Goal: Task Accomplishment & Management: Use online tool/utility

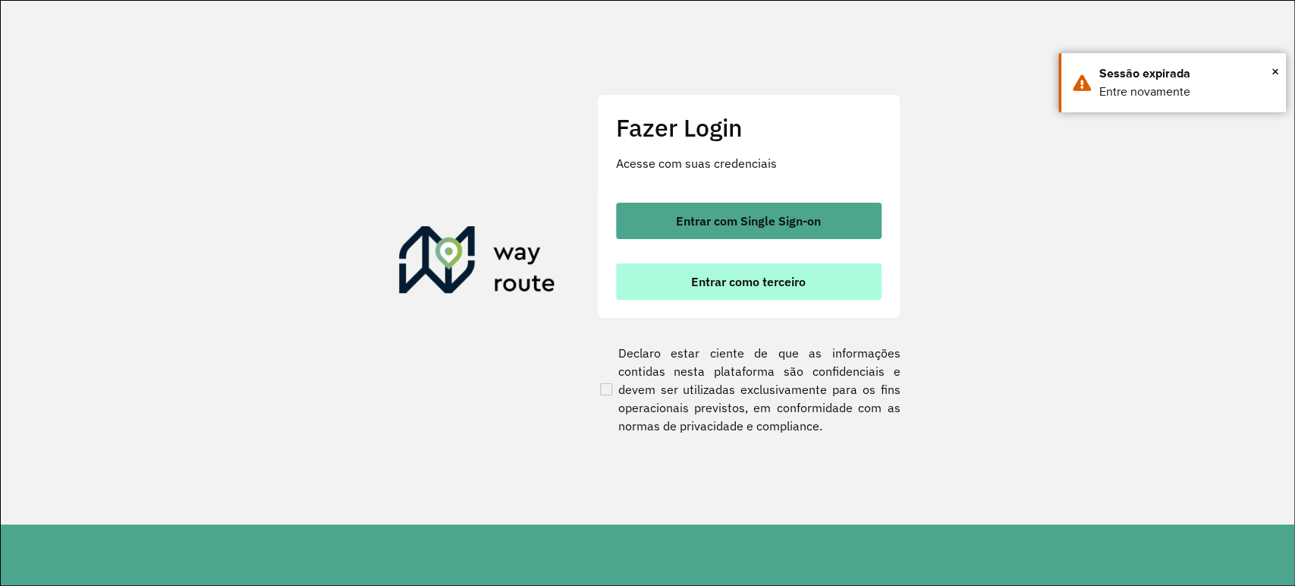
click at [645, 275] on button "Entrar como terceiro" at bounding box center [748, 281] width 265 height 36
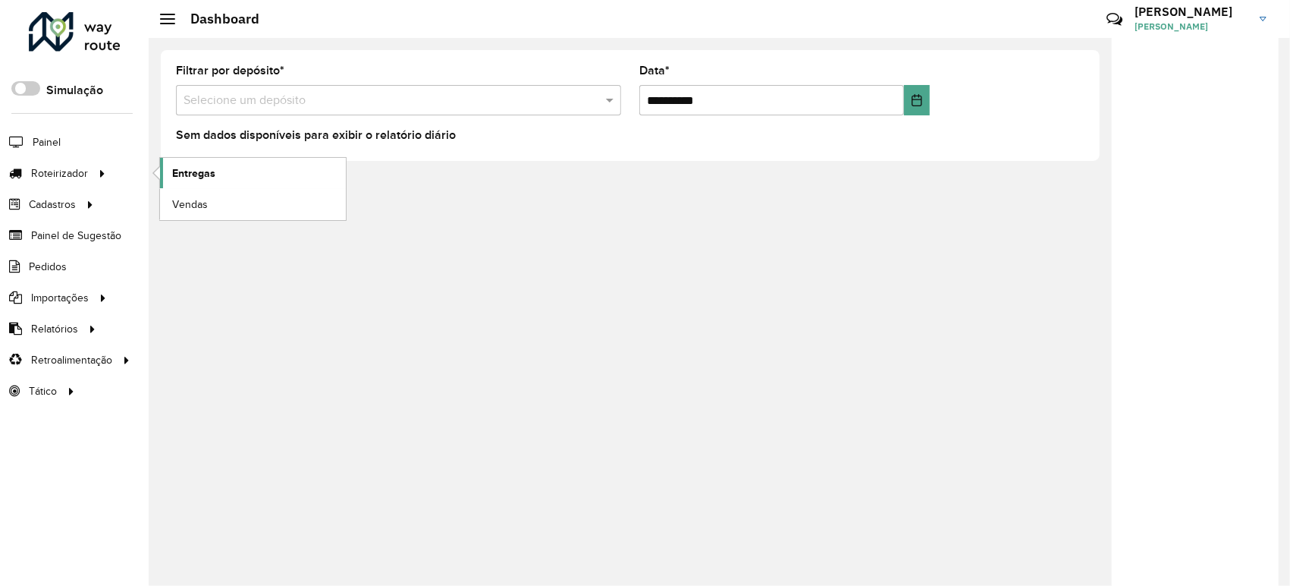
click at [203, 182] on link "Entregas" at bounding box center [253, 173] width 186 height 30
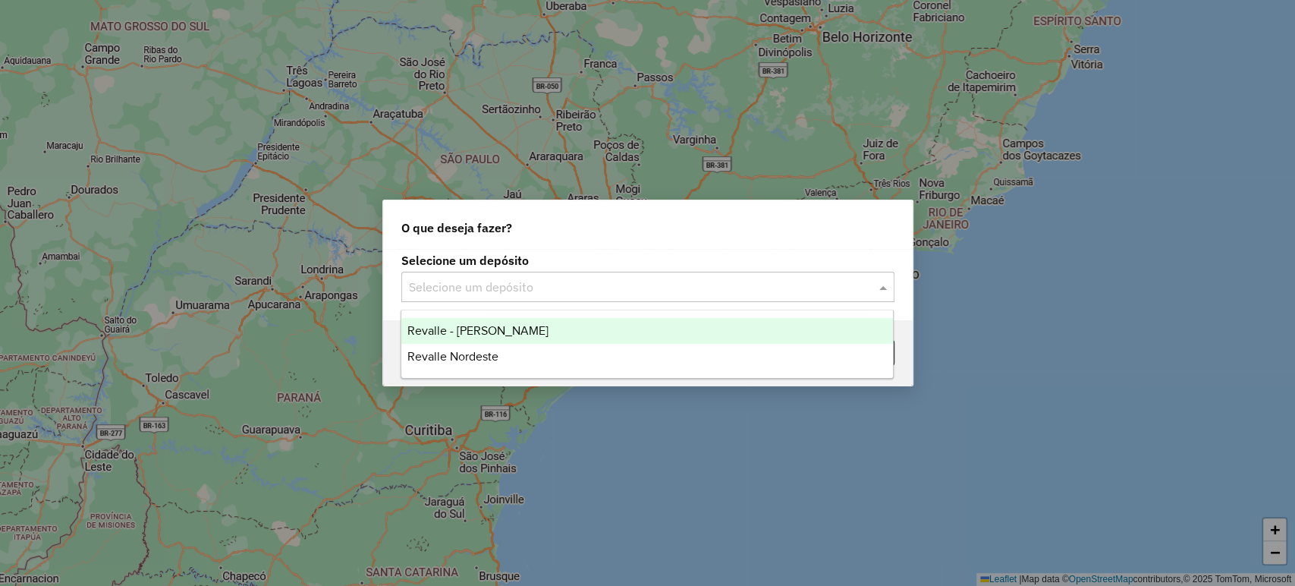
click at [446, 285] on input "text" at bounding box center [633, 287] width 448 height 18
click at [454, 327] on span "Revalle - [PERSON_NAME]" at bounding box center [477, 330] width 141 height 13
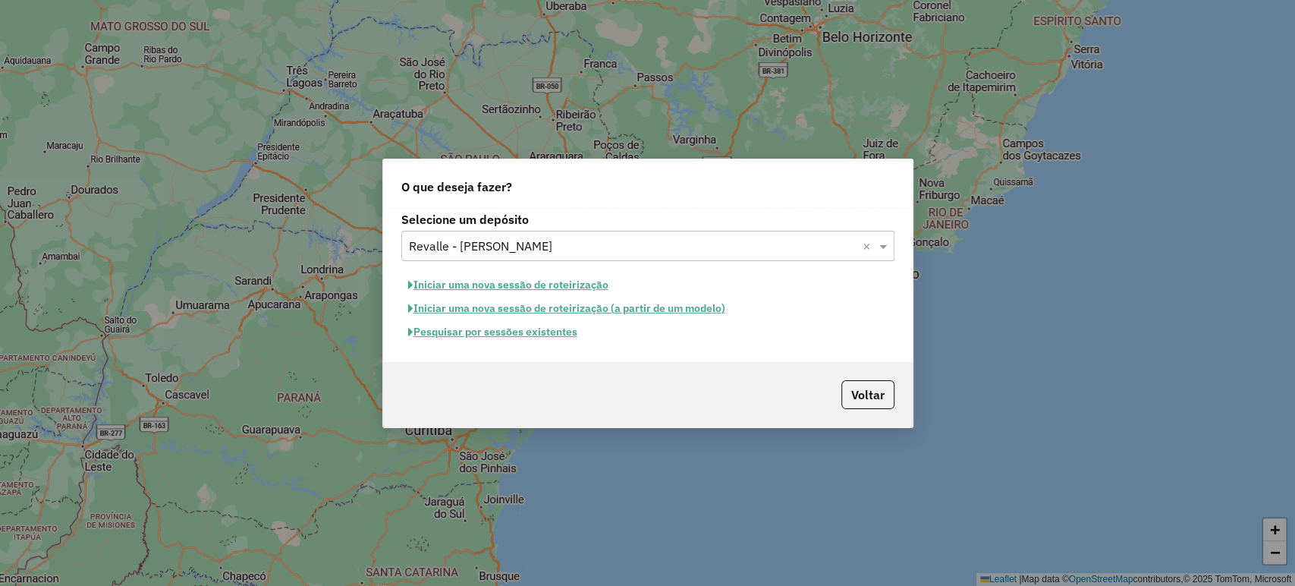
click at [460, 330] on button "Pesquisar por sessões existentes" at bounding box center [492, 332] width 183 height 24
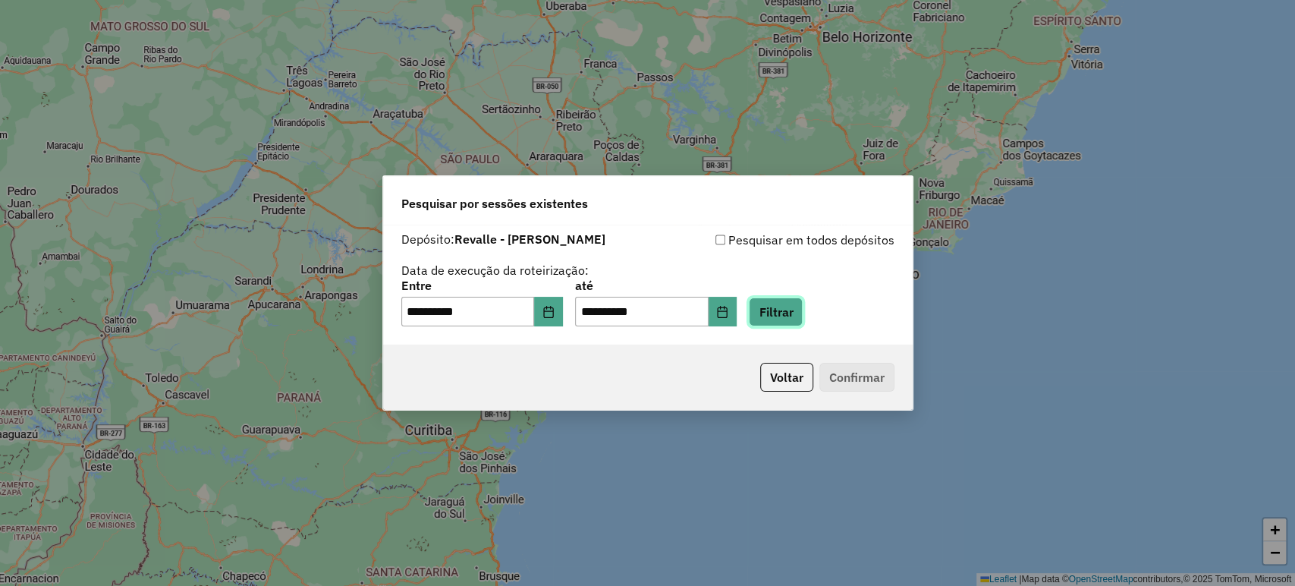
click at [803, 316] on button "Filtrar" at bounding box center [776, 311] width 54 height 29
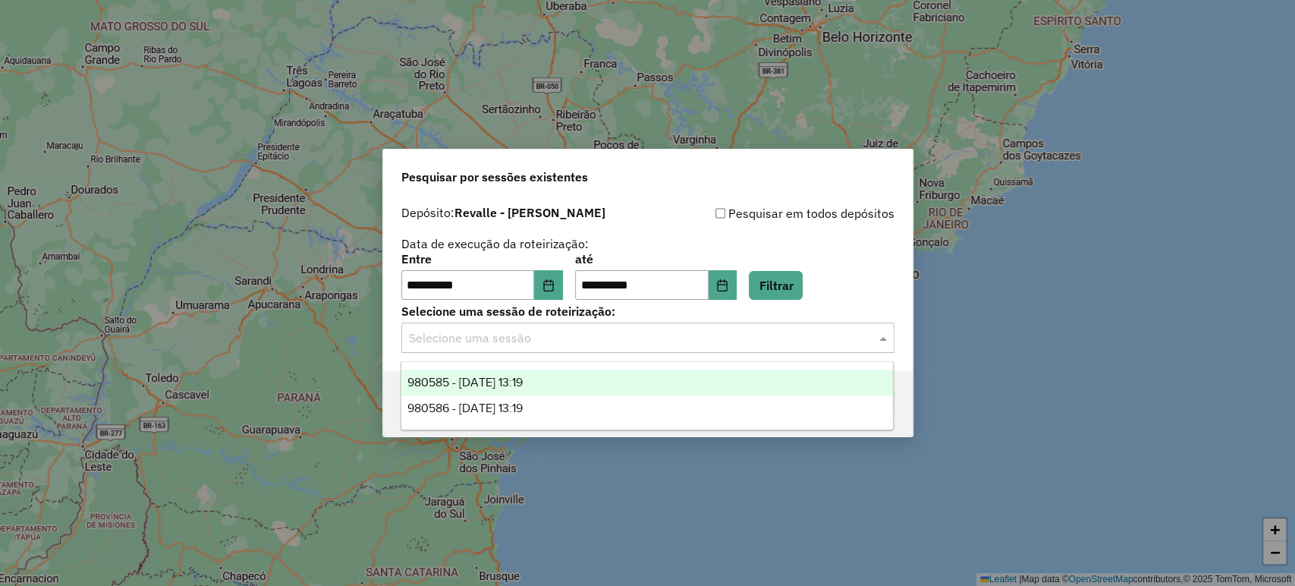
click at [700, 335] on input "text" at bounding box center [633, 338] width 448 height 18
click at [653, 375] on div "980585 - 18/08/2025 13:19" at bounding box center [647, 382] width 492 height 26
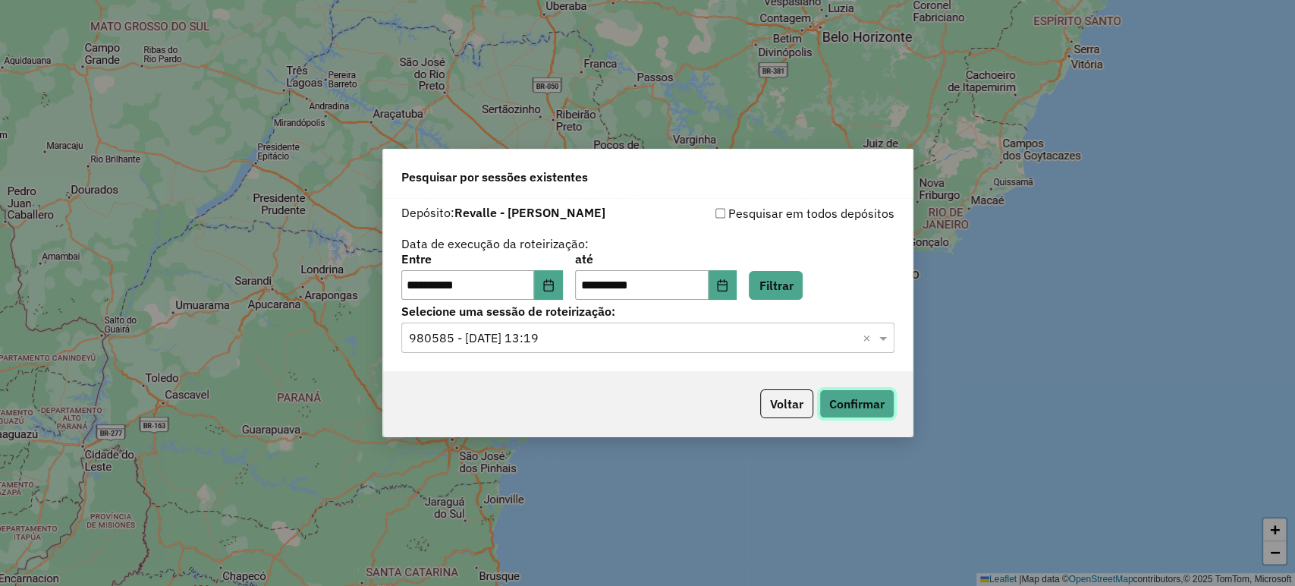
click at [840, 396] on button "Confirmar" at bounding box center [856, 403] width 75 height 29
click at [558, 278] on button "Choose Date" at bounding box center [548, 285] width 29 height 30
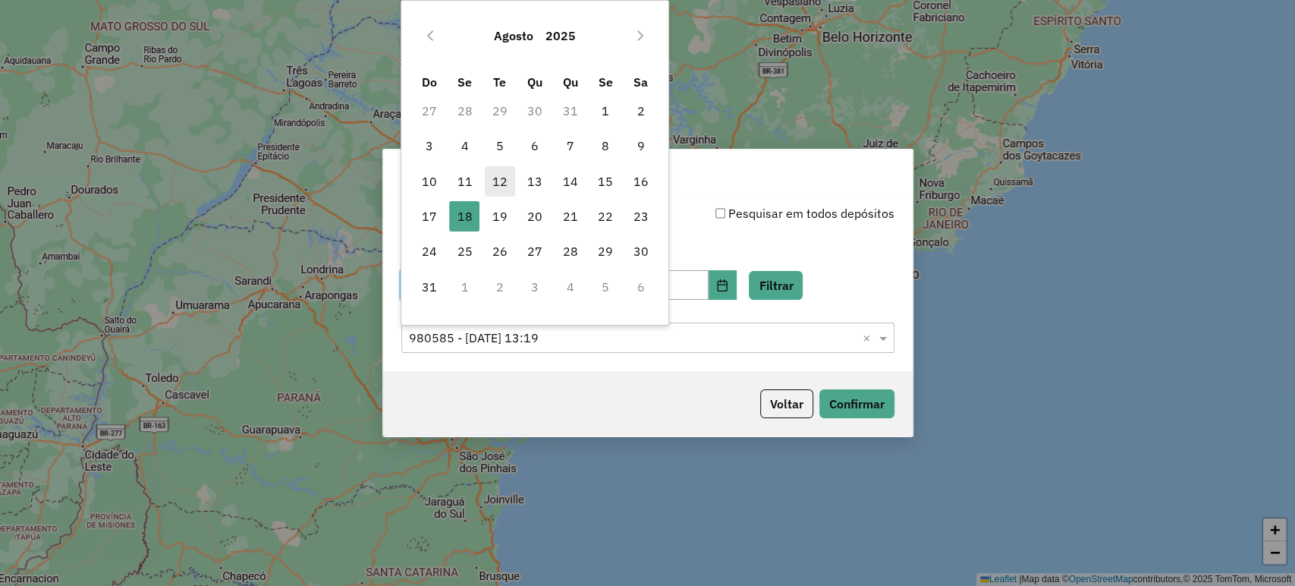
click at [498, 179] on span "12" at bounding box center [500, 181] width 30 height 30
type input "**********"
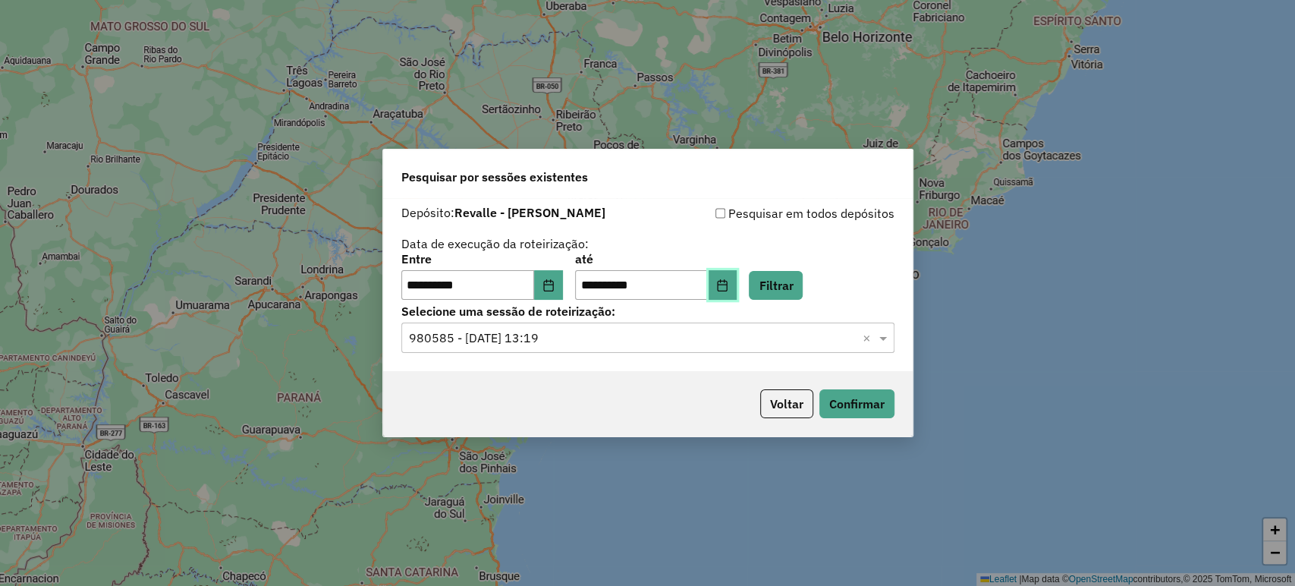
click at [737, 273] on button "Choose Date" at bounding box center [722, 285] width 29 height 30
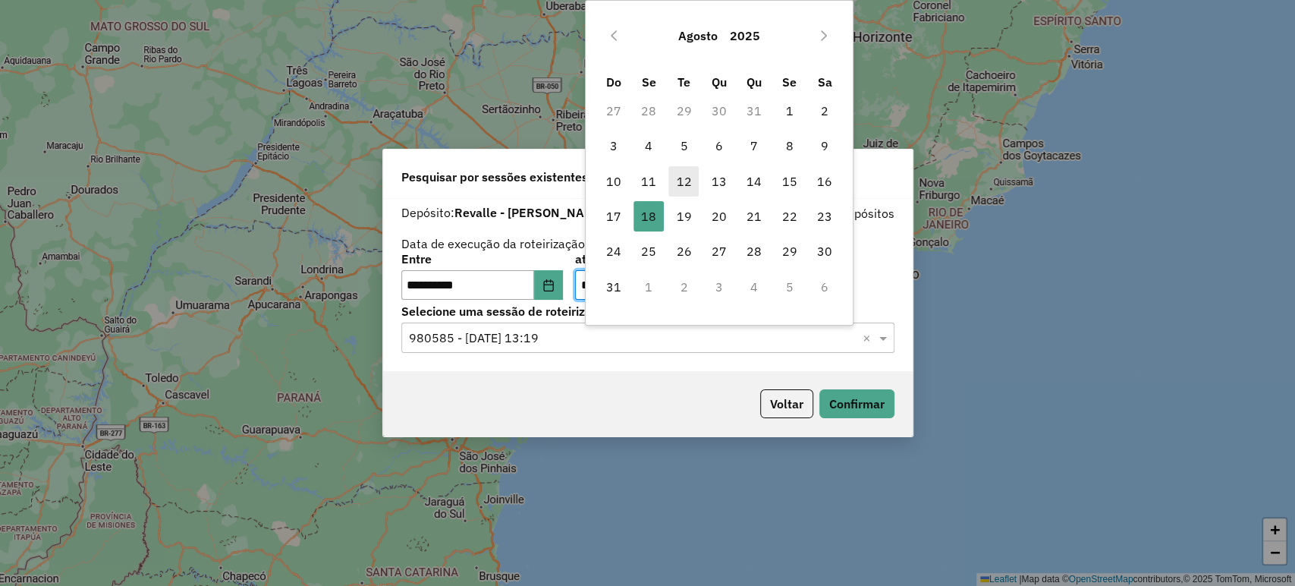
click at [680, 174] on span "12" at bounding box center [683, 181] width 30 height 30
type input "**********"
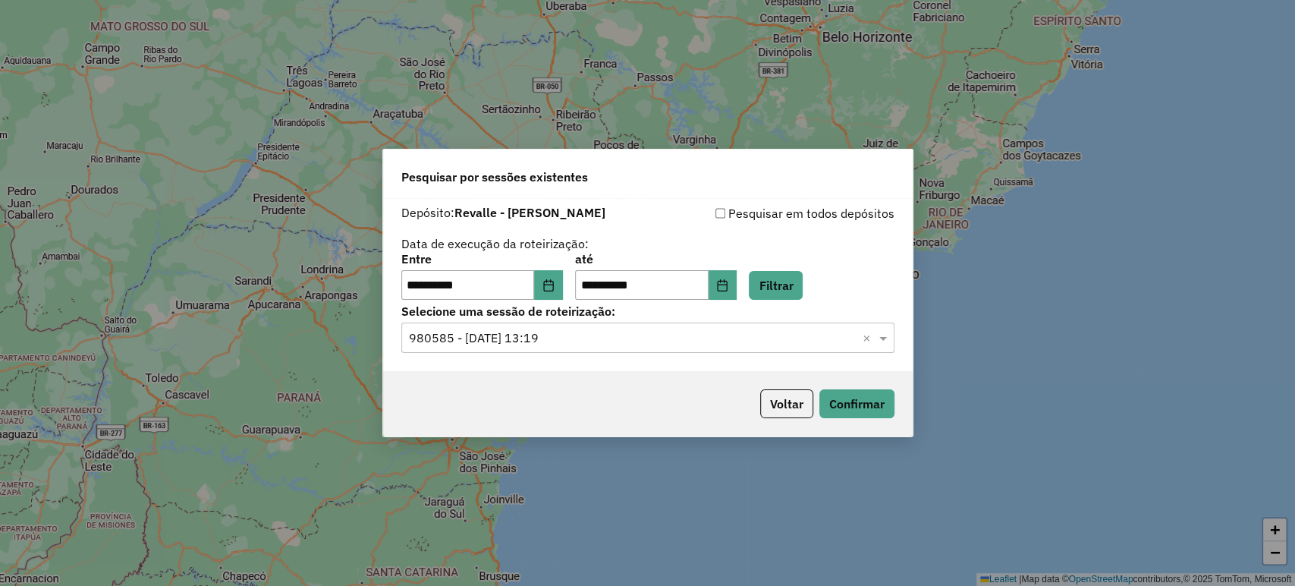
click at [812, 270] on div "**********" at bounding box center [647, 276] width 493 height 47
click at [803, 281] on button "Filtrar" at bounding box center [776, 285] width 54 height 29
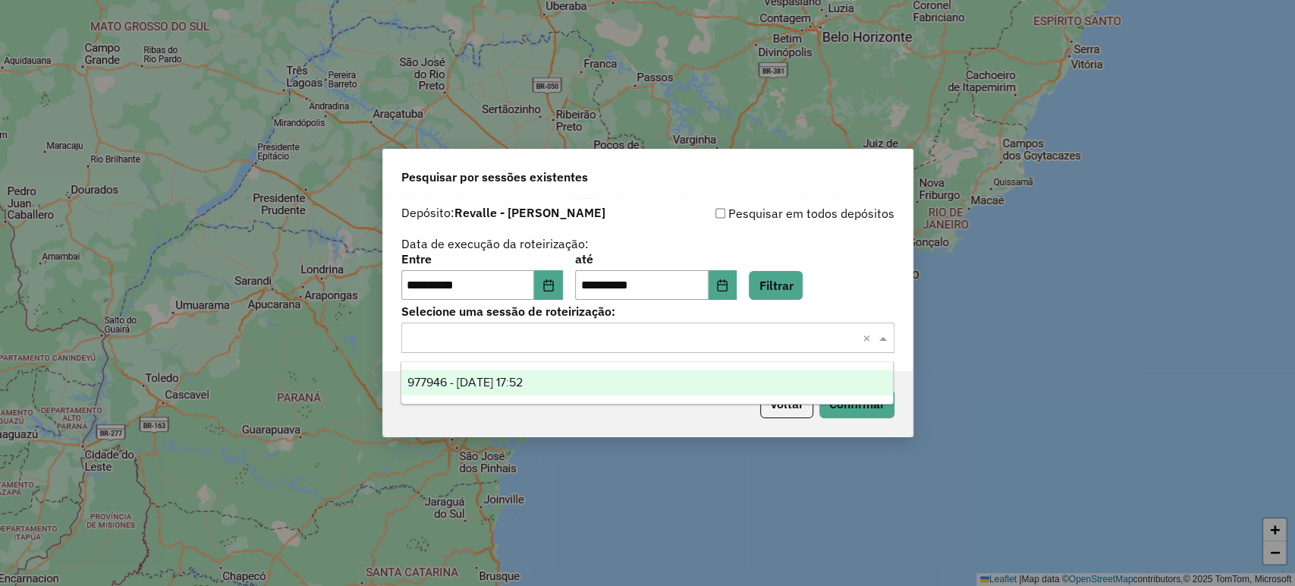
click at [754, 347] on input "text" at bounding box center [633, 338] width 448 height 18
click at [728, 382] on div "977946 - 12/08/2025 17:52" at bounding box center [647, 382] width 492 height 26
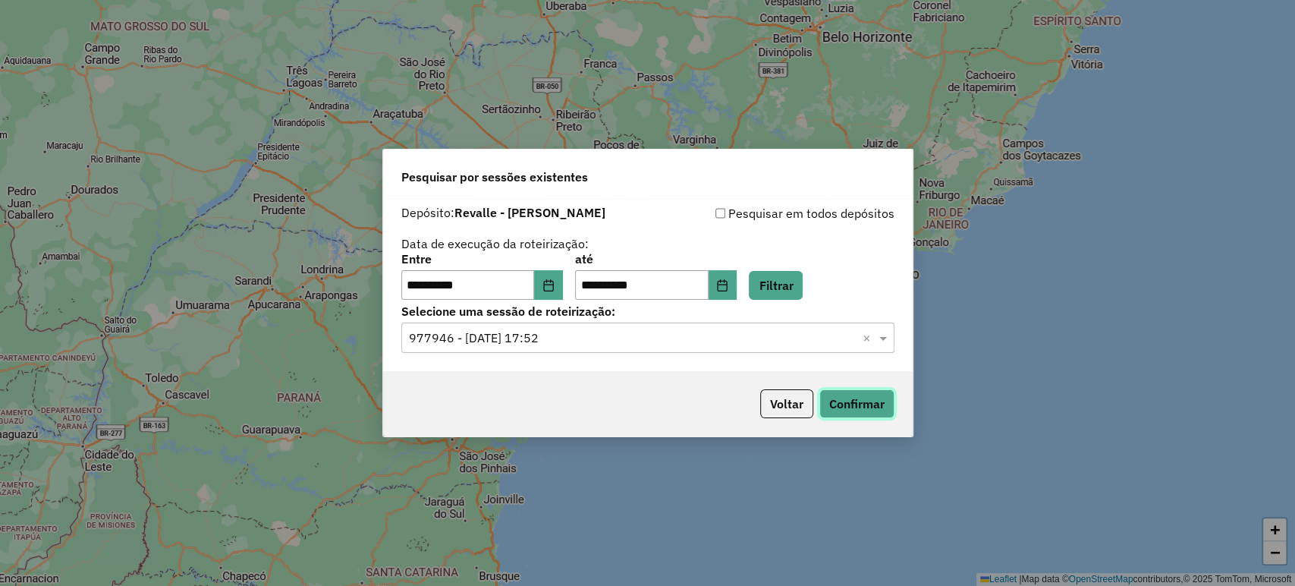
click at [875, 398] on button "Confirmar" at bounding box center [856, 403] width 75 height 29
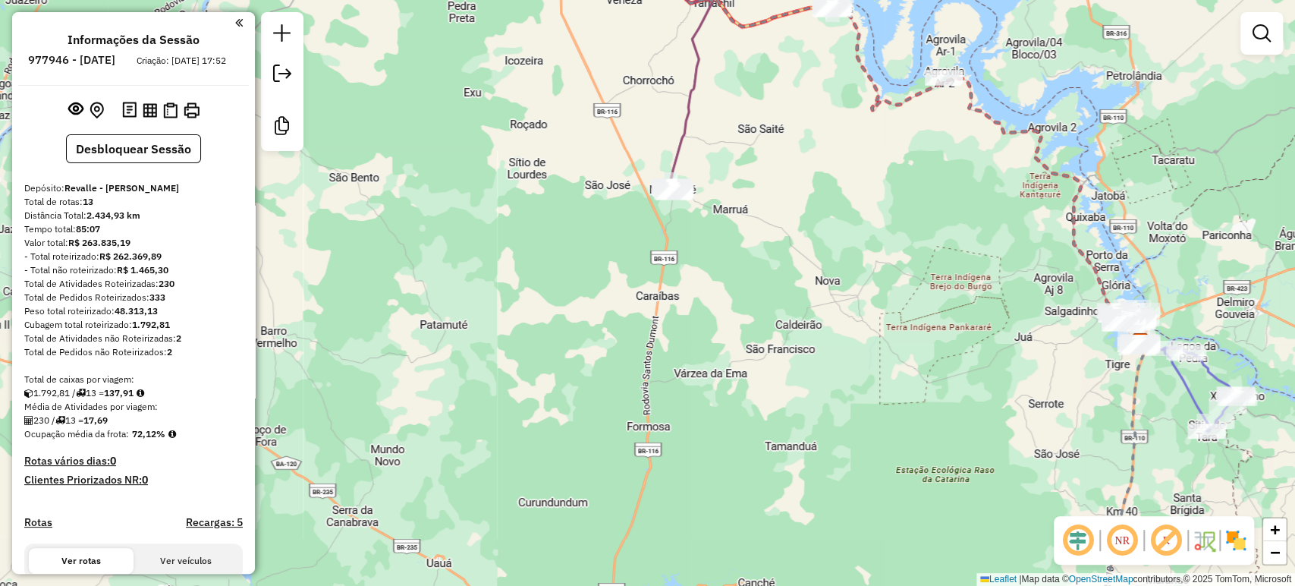
drag, startPoint x: 551, startPoint y: 203, endPoint x: 1044, endPoint y: 253, distance: 495.7
click at [1044, 253] on div "Janela de atendimento Grade de atendimento Capacidade Transportadoras Veículos …" at bounding box center [647, 293] width 1295 height 586
